Goal: Information Seeking & Learning: Find specific page/section

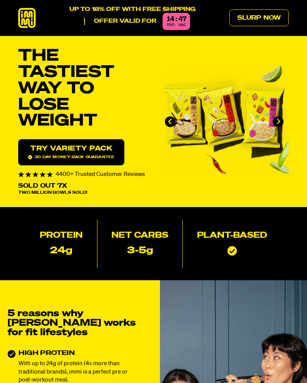
click at [262, 17] on link "Slurp Now" at bounding box center [259, 17] width 60 height 17
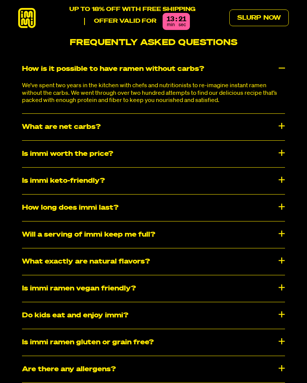
scroll to position [3340, 0]
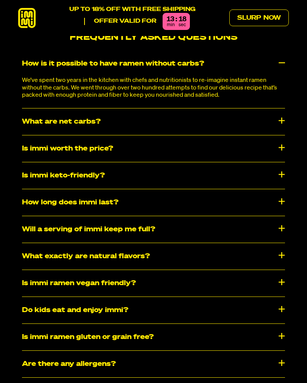
click at [281, 189] on div "How long does immi last?" at bounding box center [153, 202] width 263 height 27
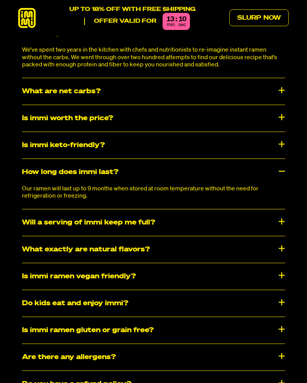
scroll to position [3372, 0]
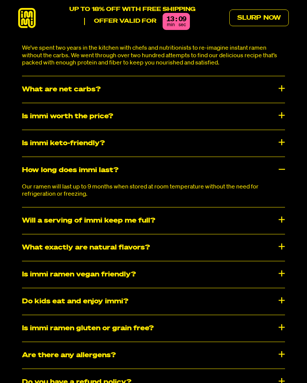
click at [278, 234] on div "What exactly are natural flavors?" at bounding box center [153, 247] width 263 height 27
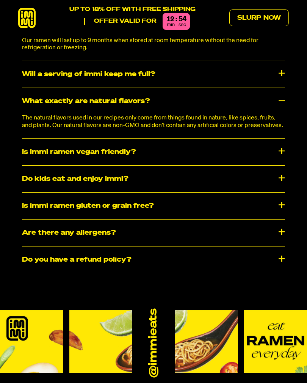
scroll to position [3519, 0]
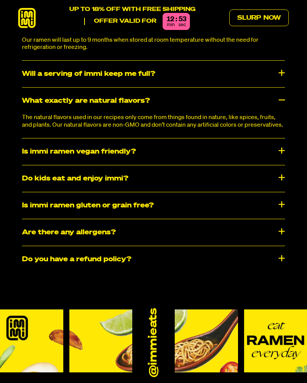
click at [283, 192] on div "Is immi ramen gluten or grain free?" at bounding box center [153, 205] width 263 height 27
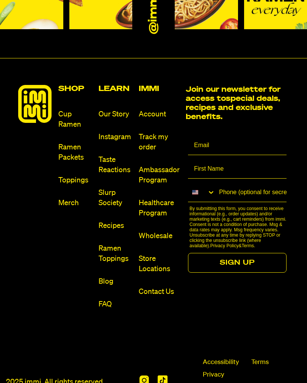
scroll to position [3908, 0]
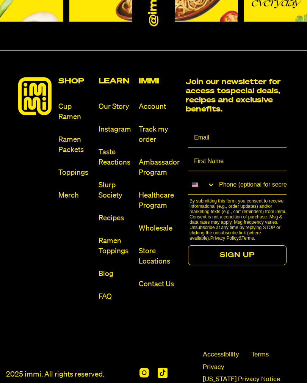
click at [71, 168] on link "Toppings" at bounding box center [75, 173] width 34 height 10
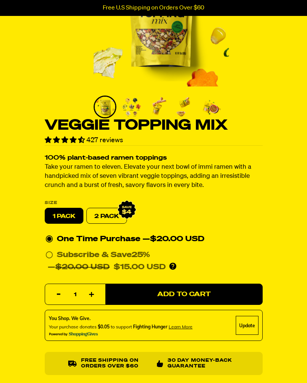
scroll to position [106, 0]
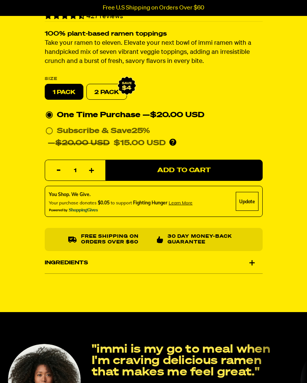
click at [252, 261] on div "Ingredients" at bounding box center [154, 263] width 218 height 21
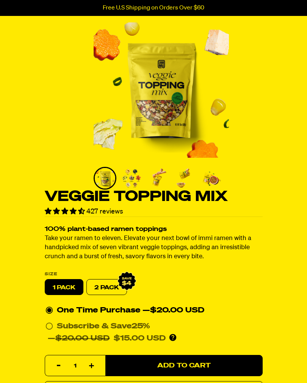
scroll to position [25, 0]
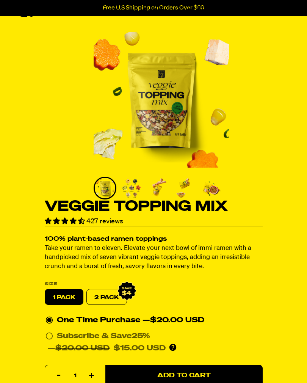
click at [182, 138] on img "1 of 7" at bounding box center [161, 100] width 135 height 135
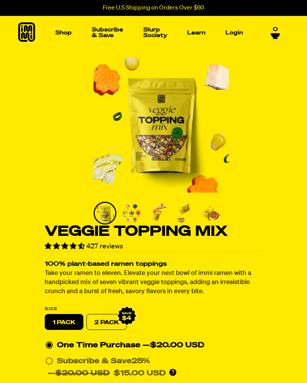
click at [110, 109] on img "Main navigation" at bounding box center [115, 89] width 51 height 51
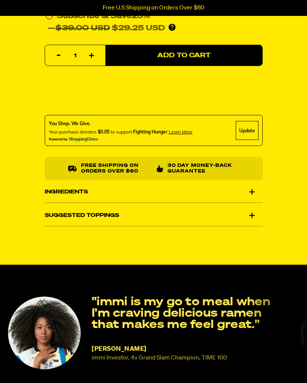
scroll to position [424, 0]
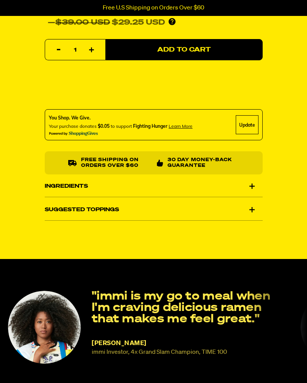
click at [251, 211] on div "Suggested Toppings" at bounding box center [154, 209] width 218 height 21
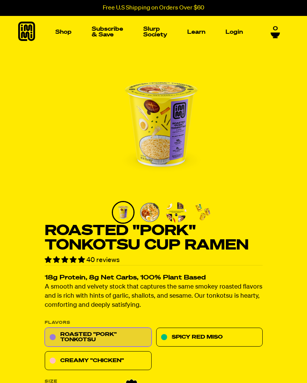
scroll to position [0, 0]
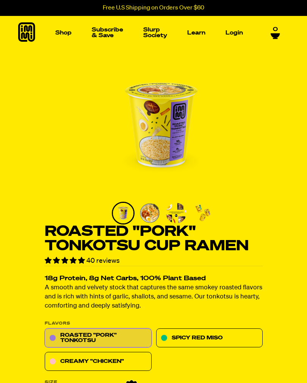
click at [269, 102] on img "Main navigation" at bounding box center [267, 89] width 51 height 51
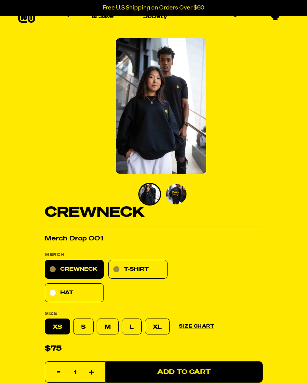
scroll to position [22, 0]
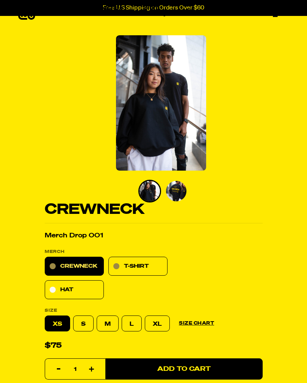
click at [182, 195] on img "Go to slide 2" at bounding box center [176, 191] width 20 height 20
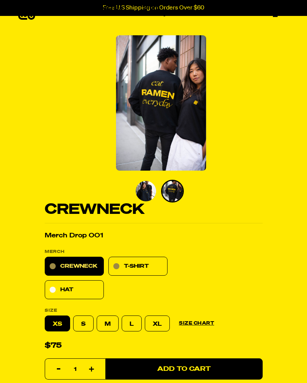
click at [142, 199] on img "Go to slide 1" at bounding box center [146, 191] width 20 height 20
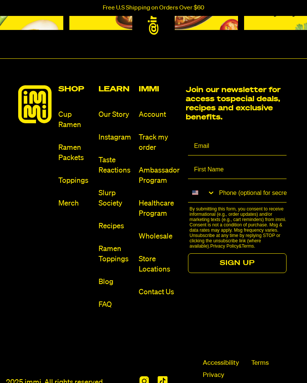
scroll to position [1732, 0]
click at [148, 274] on link "Store Locations" at bounding box center [159, 264] width 41 height 20
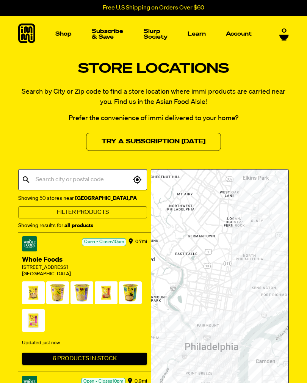
click at [85, 181] on input "text" at bounding box center [82, 180] width 97 height 14
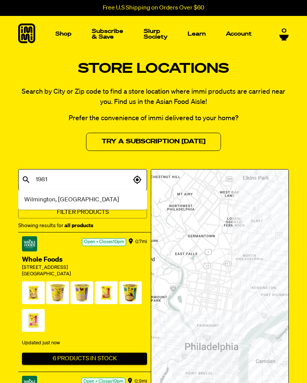
type input "19810"
click at [86, 183] on input "19810" at bounding box center [82, 180] width 97 height 14
click at [90, 205] on li "Wilmington, DE" at bounding box center [82, 200] width 129 height 14
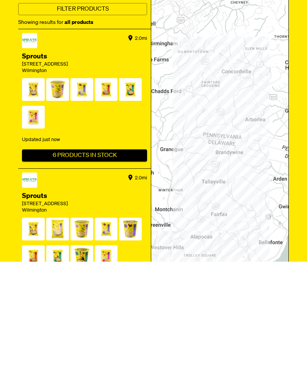
click at [90, 271] on button "6 Products In Stock" at bounding box center [84, 277] width 125 height 12
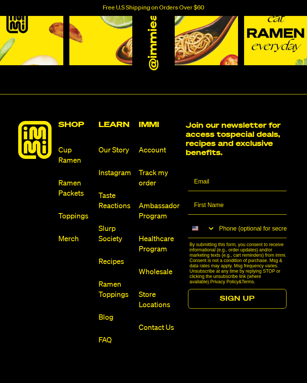
scroll to position [1575, 0]
